Goal: Find specific page/section: Find specific page/section

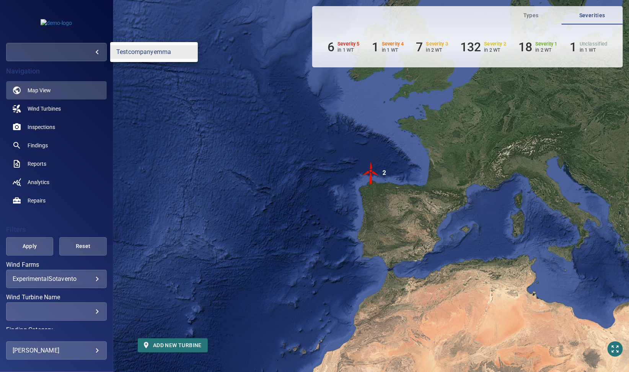
click at [90, 52] on body "**********" at bounding box center [314, 186] width 629 height 372
click at [142, 53] on link "testcompanyemma" at bounding box center [154, 52] width 88 height 14
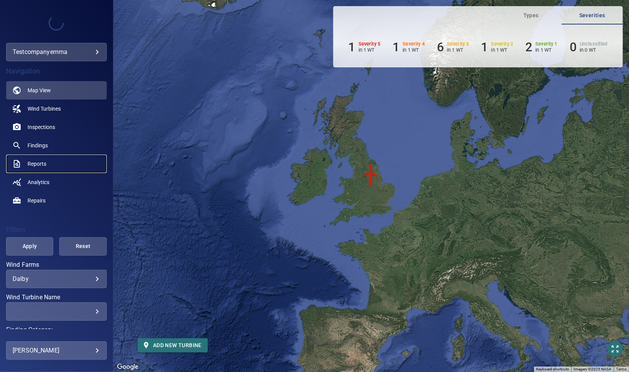
click at [61, 160] on link "Reports" at bounding box center [56, 164] width 101 height 18
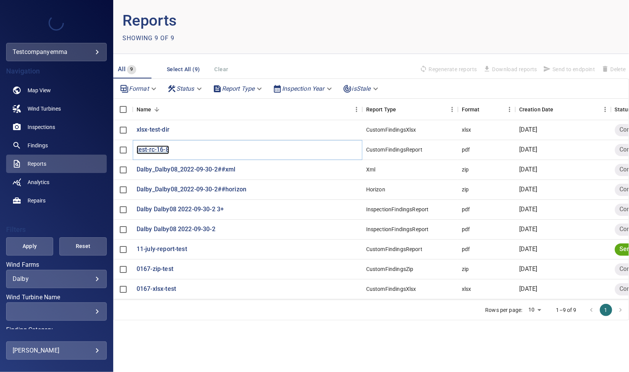
click at [157, 151] on p "test-rc-16-8" at bounding box center [153, 149] width 33 height 9
click at [40, 145] on span "Findings" at bounding box center [38, 146] width 20 height 8
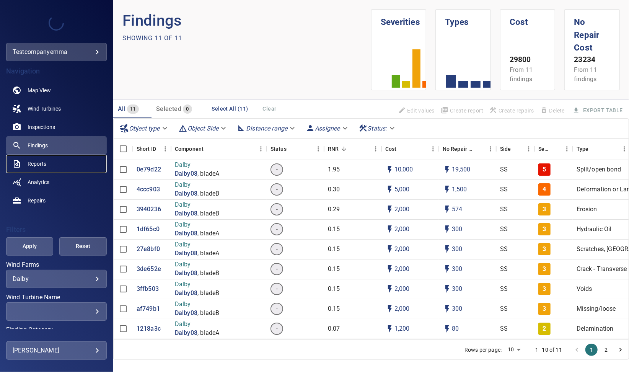
click at [37, 164] on span "Reports" at bounding box center [37, 164] width 19 height 8
